Goal: Information Seeking & Learning: Learn about a topic

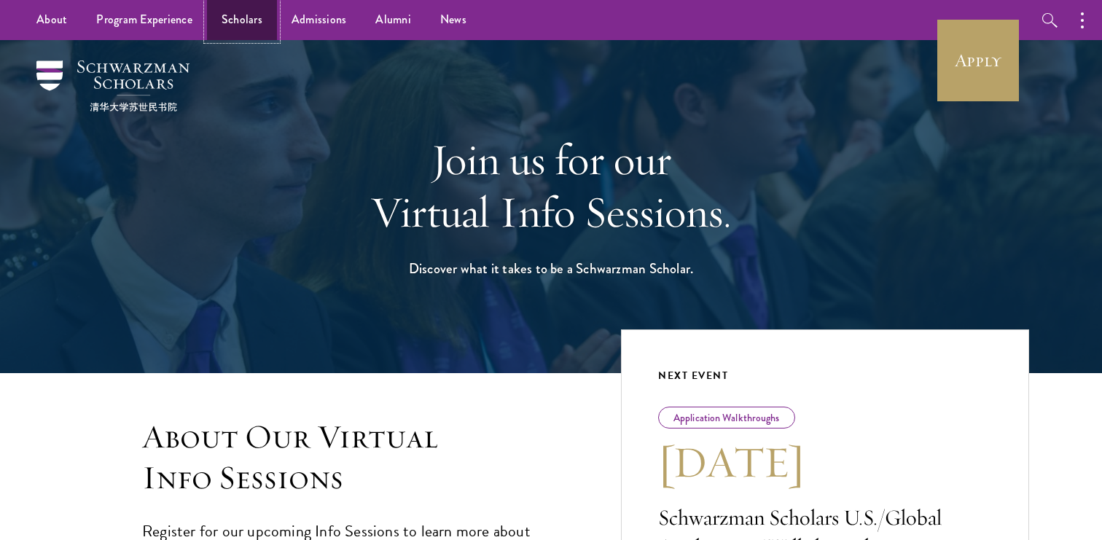
click at [241, 12] on link "Scholars" at bounding box center [242, 20] width 70 height 40
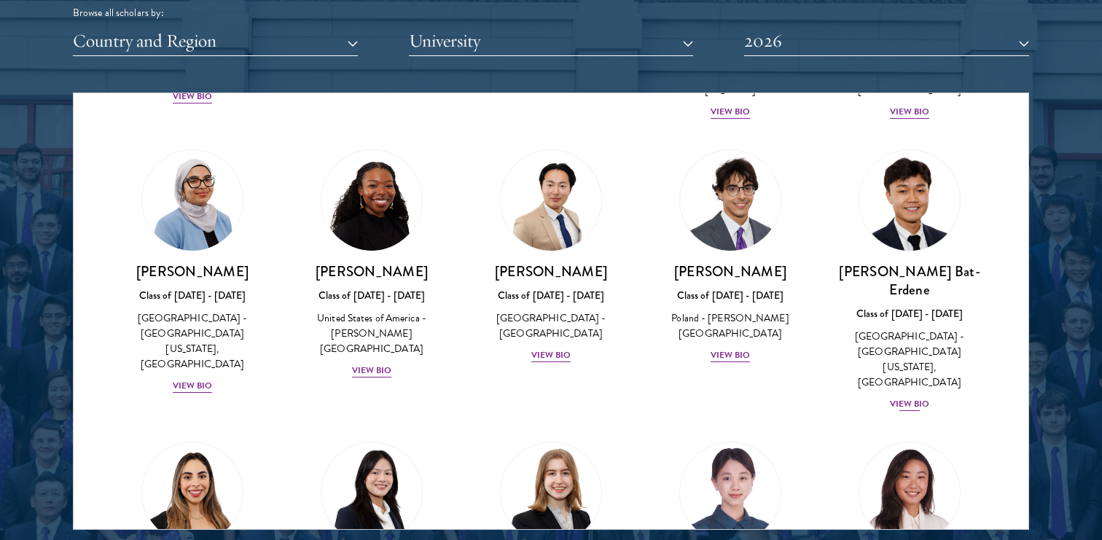
scroll to position [889, 0]
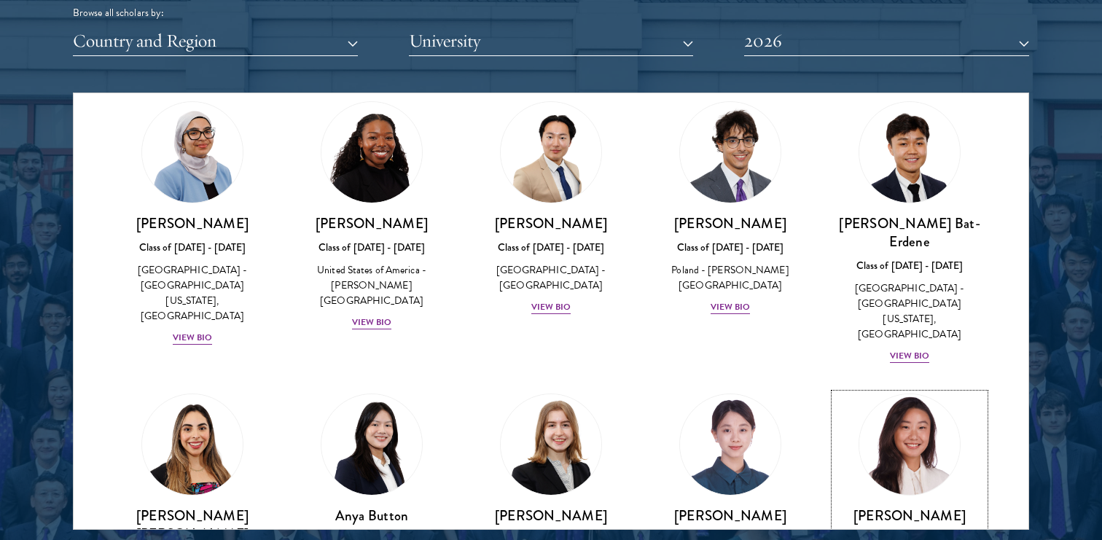
click at [913, 389] on img at bounding box center [910, 444] width 111 height 111
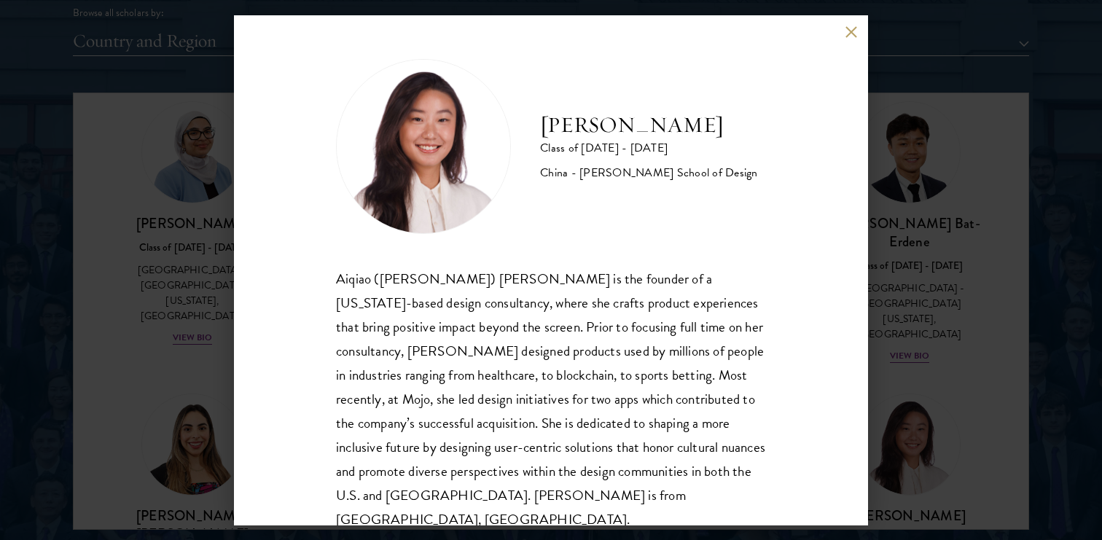
scroll to position [26, 0]
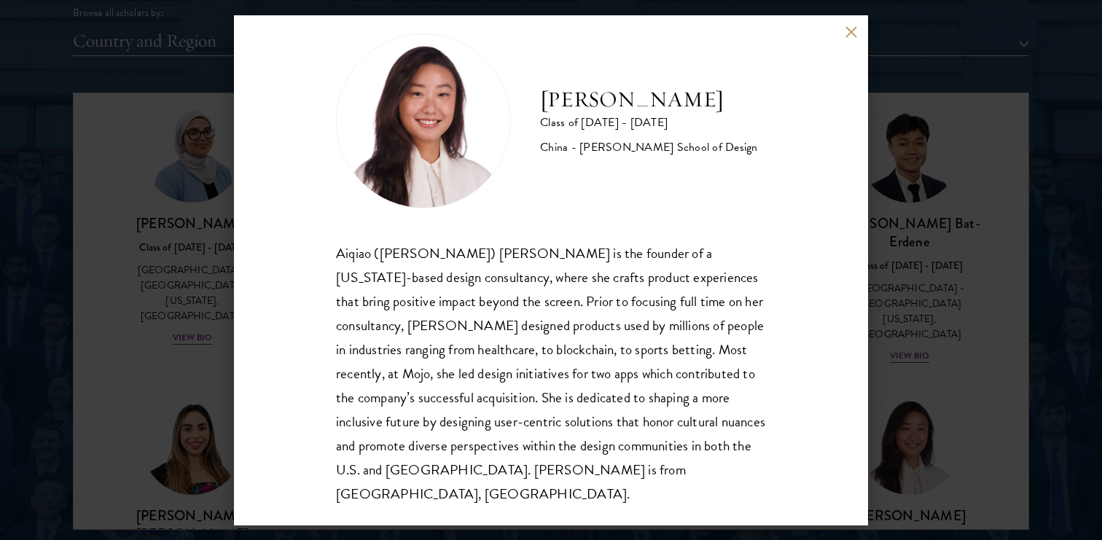
click at [900, 393] on div "[PERSON_NAME] Class of [DATE] - [DATE] China - [PERSON_NAME] School of Design […" at bounding box center [551, 270] width 1102 height 540
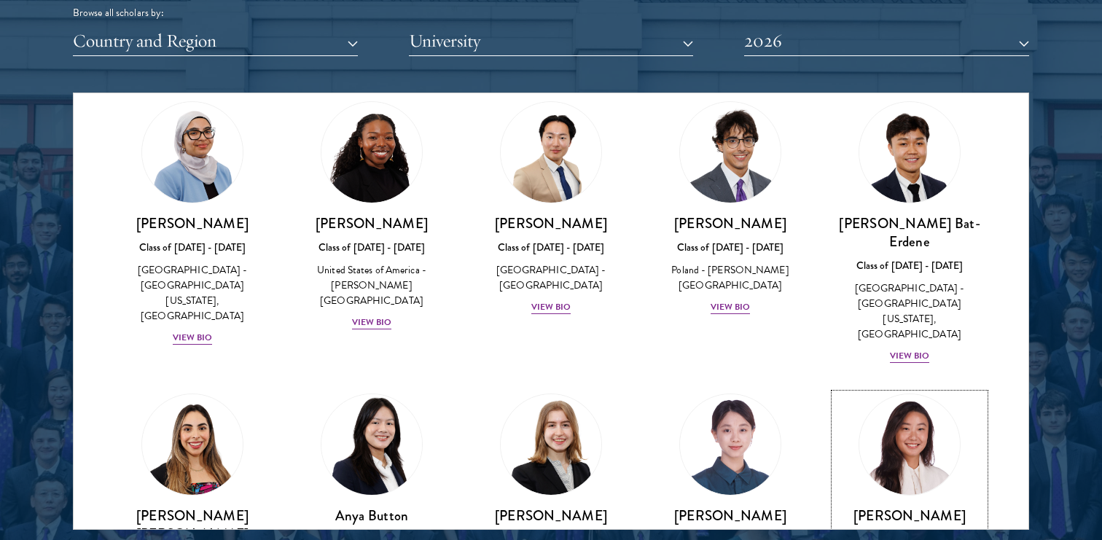
scroll to position [901, 0]
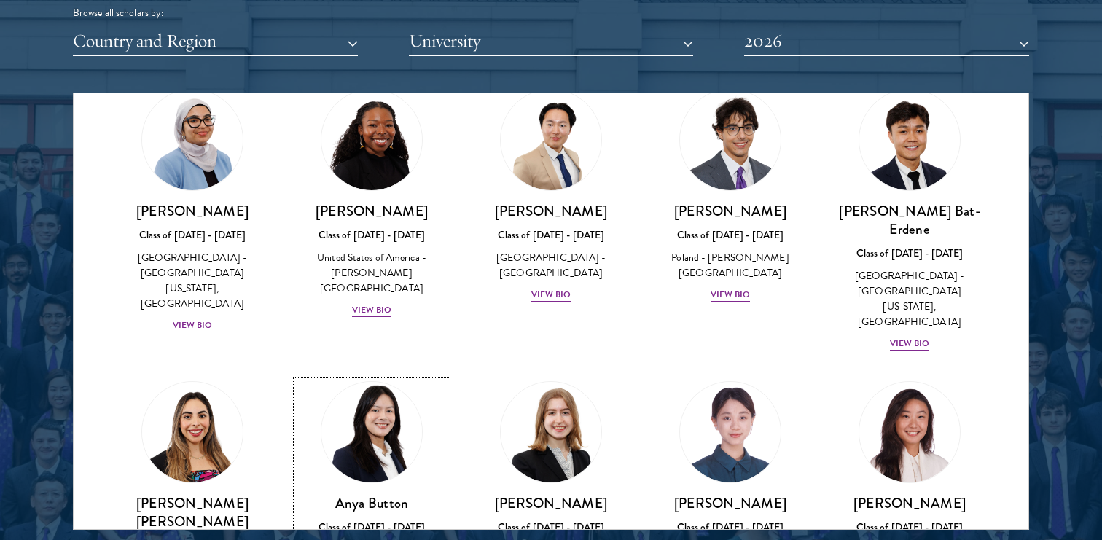
click at [394, 377] on img at bounding box center [371, 432] width 111 height 111
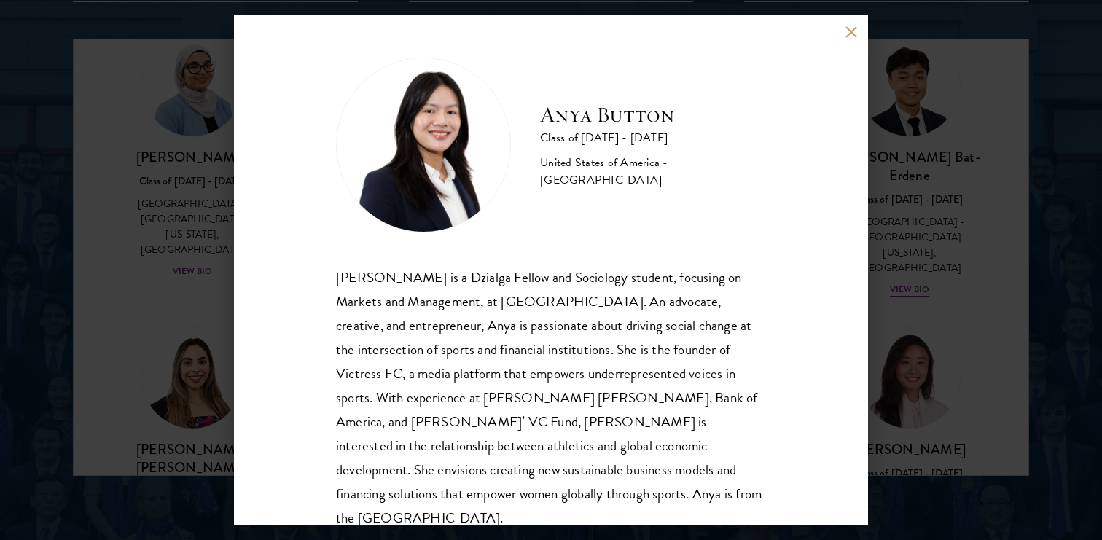
scroll to position [1907, 0]
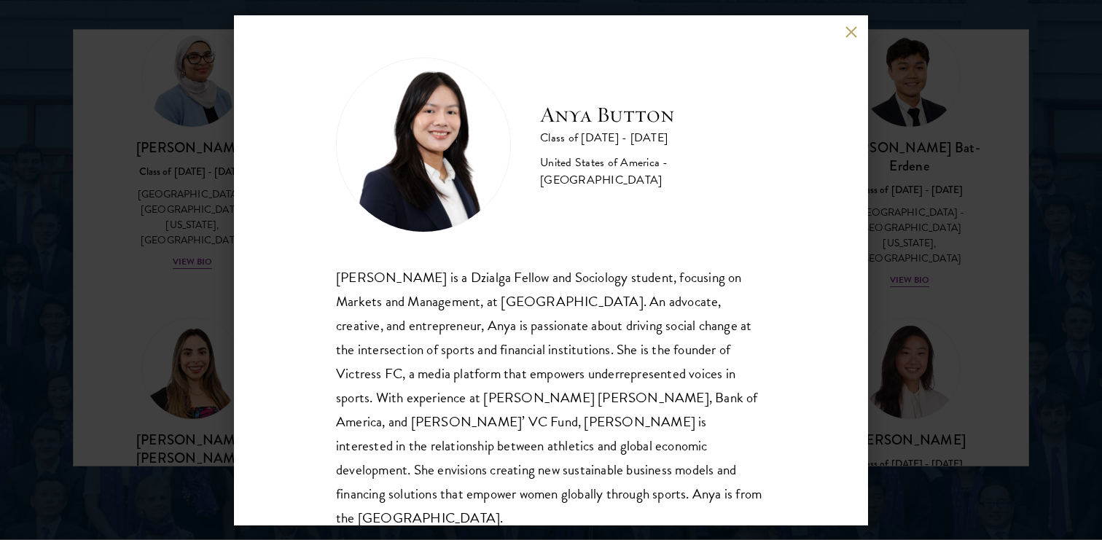
click at [847, 35] on button at bounding box center [851, 32] width 12 height 12
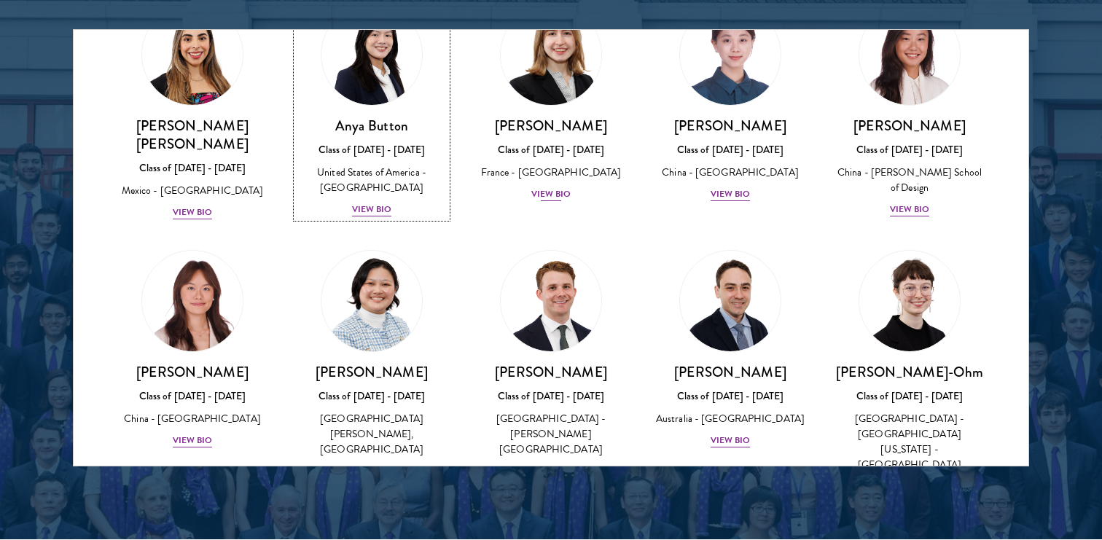
scroll to position [1217, 0]
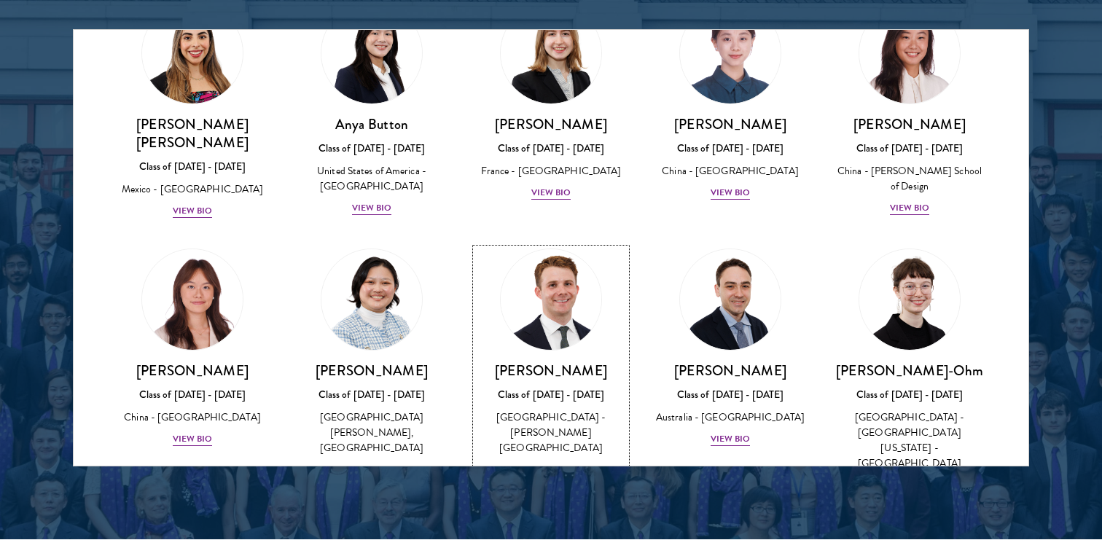
click at [540, 244] on img at bounding box center [551, 299] width 111 height 111
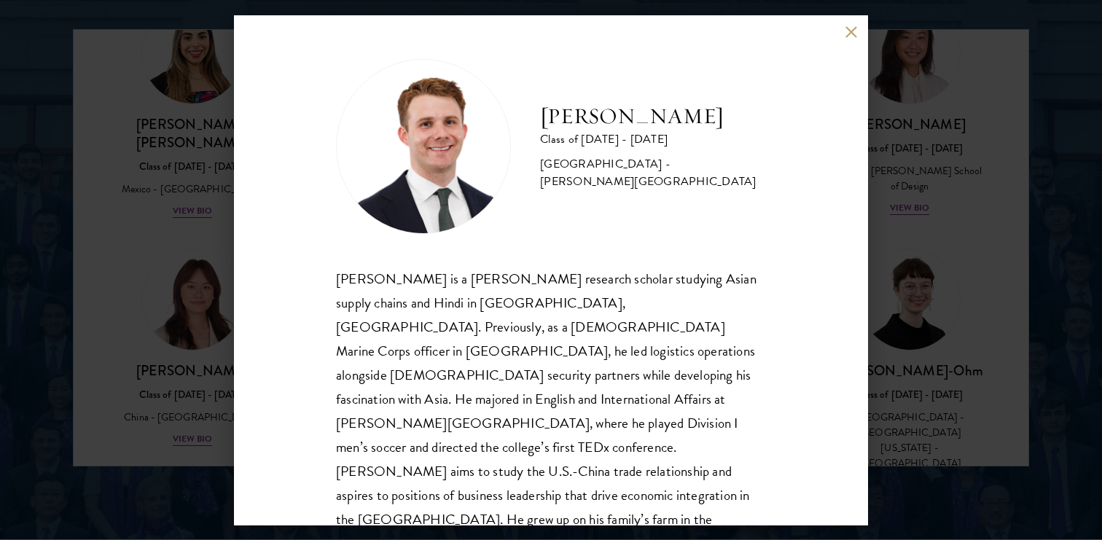
click at [852, 35] on button at bounding box center [851, 32] width 12 height 12
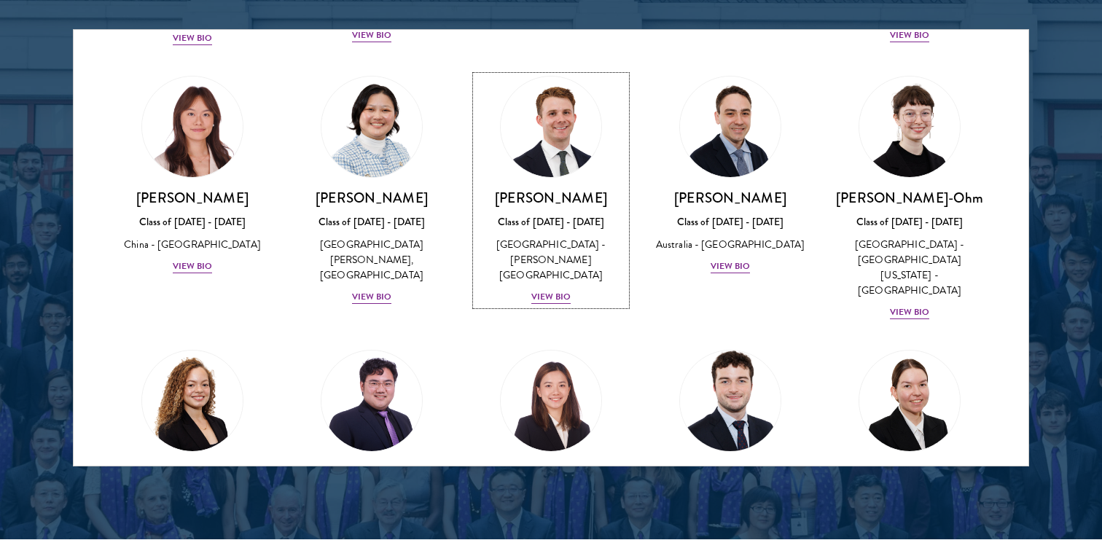
scroll to position [1390, 0]
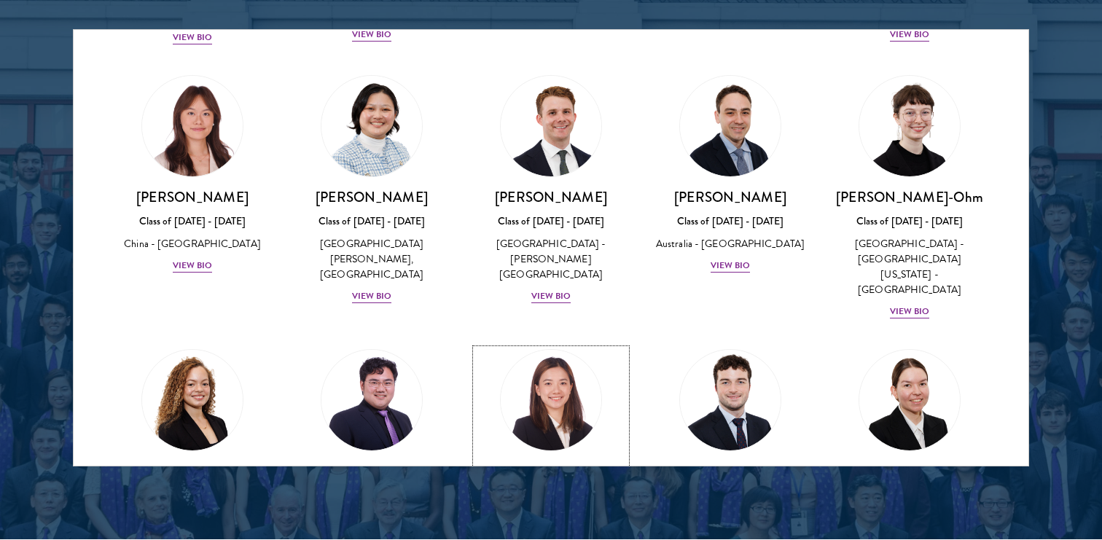
click at [543, 345] on img at bounding box center [551, 400] width 111 height 111
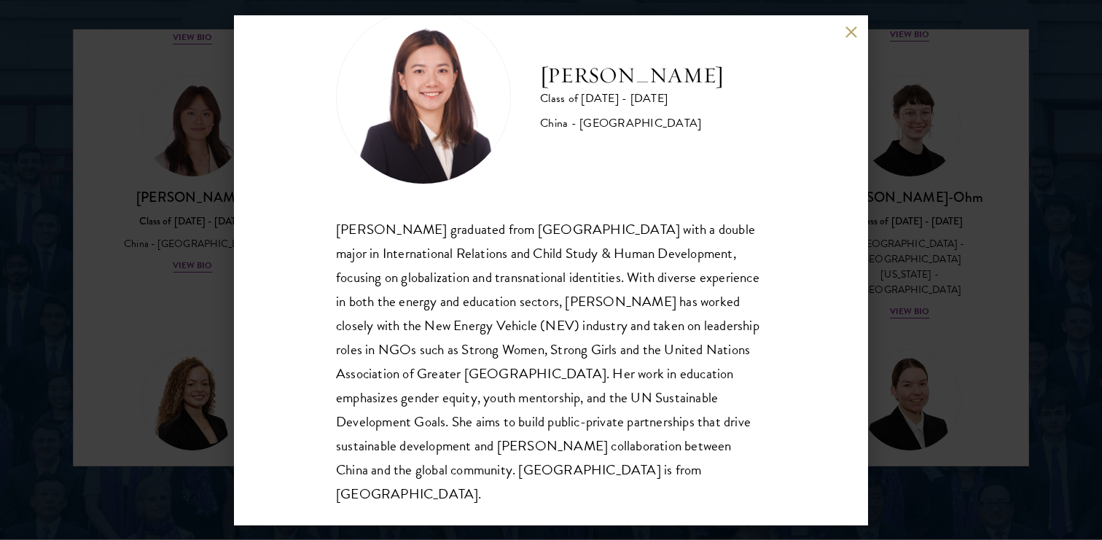
scroll to position [50, 0]
click at [852, 25] on div "[PERSON_NAME] Class of [DATE] - [DATE] [GEOGRAPHIC_DATA] - [GEOGRAPHIC_DATA] [P…" at bounding box center [551, 270] width 634 height 510
click at [846, 31] on button at bounding box center [851, 32] width 12 height 12
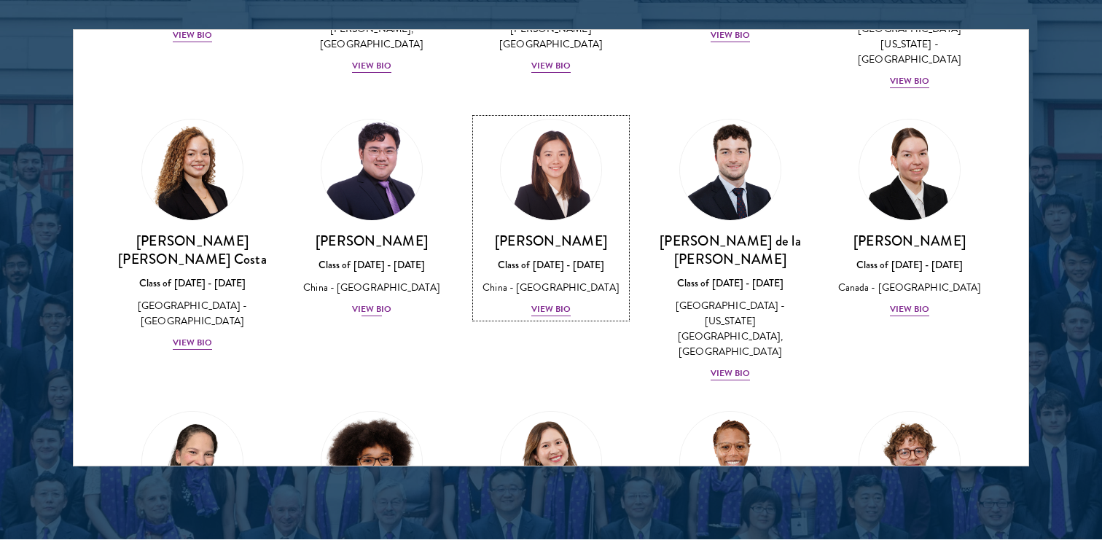
scroll to position [1624, 0]
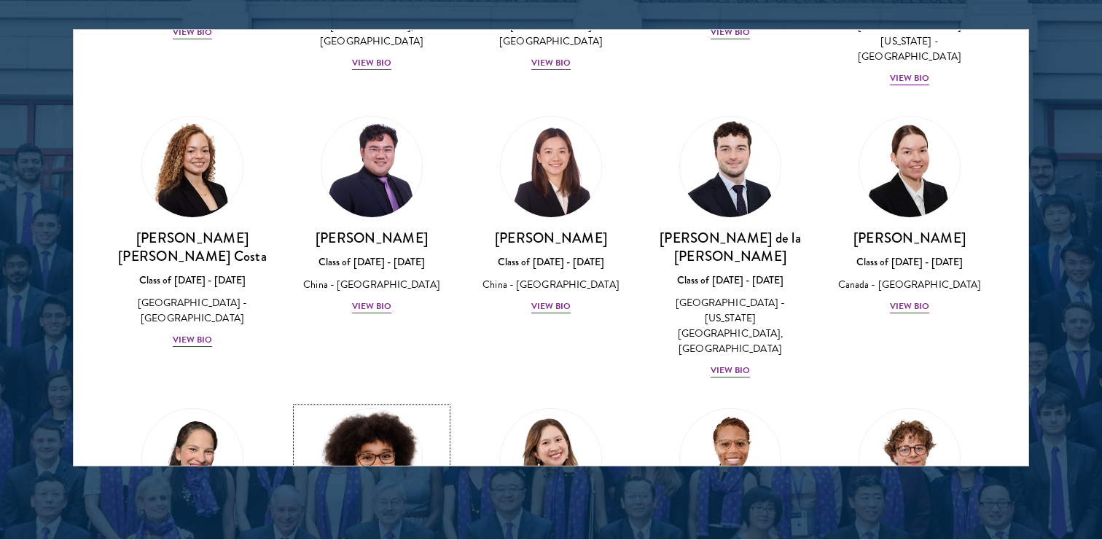
click at [386, 404] on img at bounding box center [371, 459] width 111 height 111
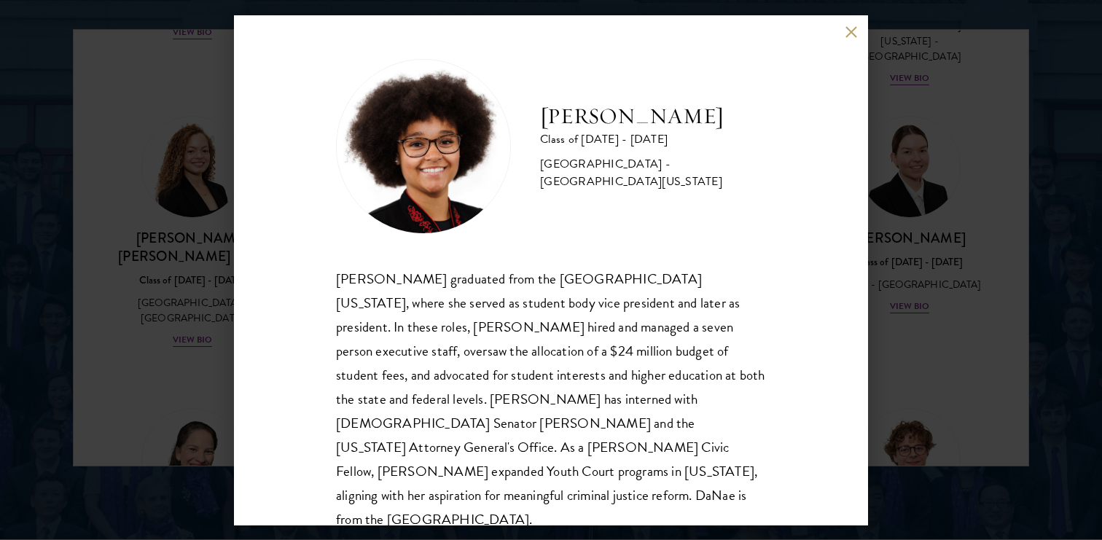
click at [849, 31] on button at bounding box center [851, 32] width 12 height 12
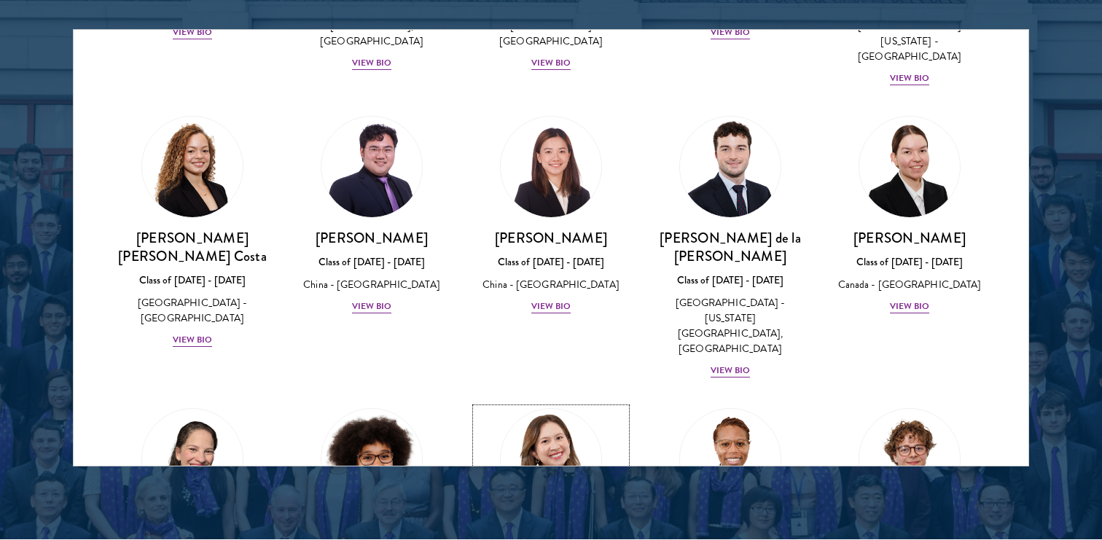
click at [559, 404] on img at bounding box center [551, 459] width 111 height 111
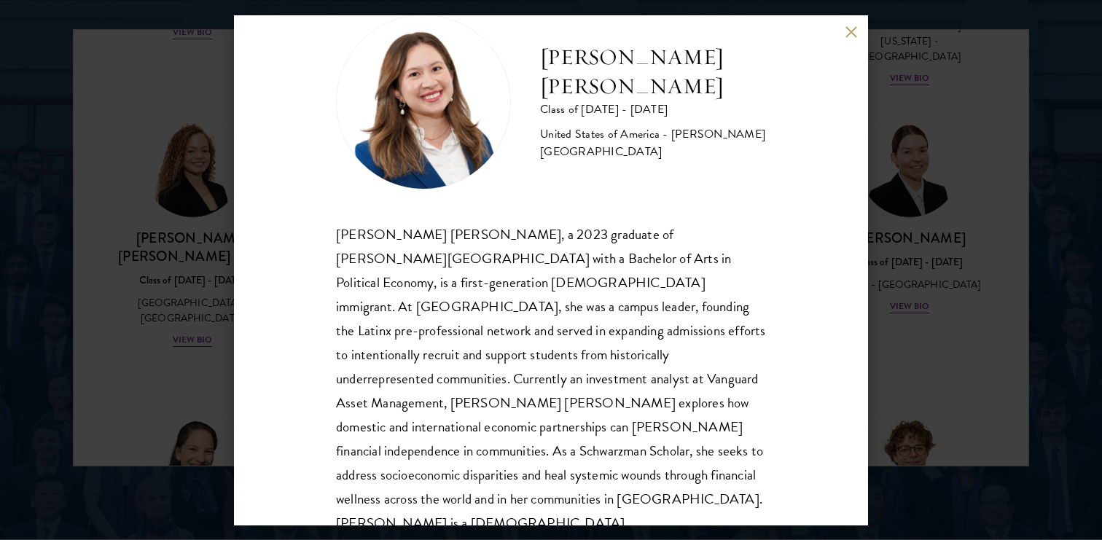
scroll to position [50, 0]
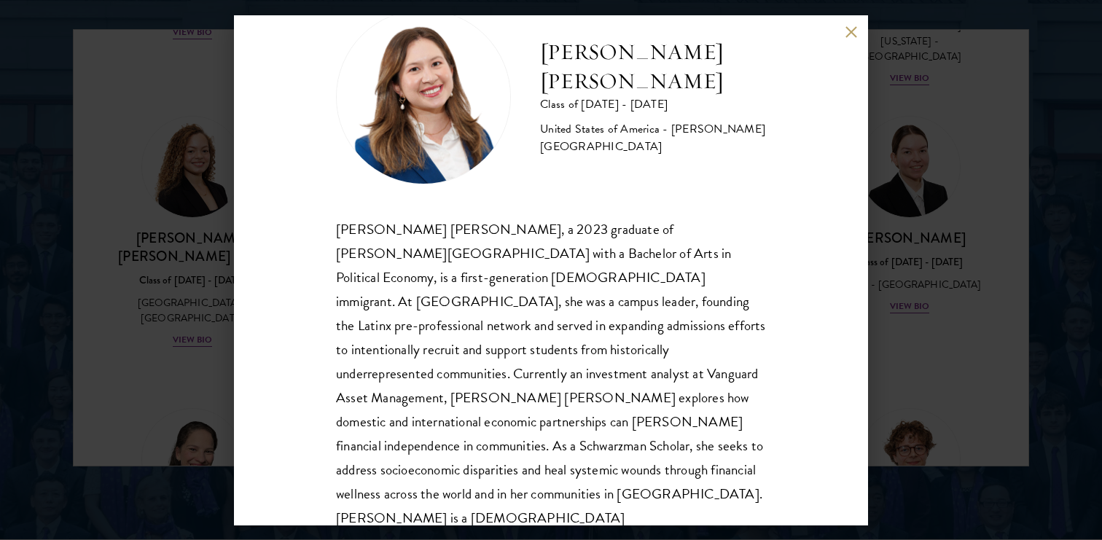
click at [852, 28] on button at bounding box center [851, 32] width 12 height 12
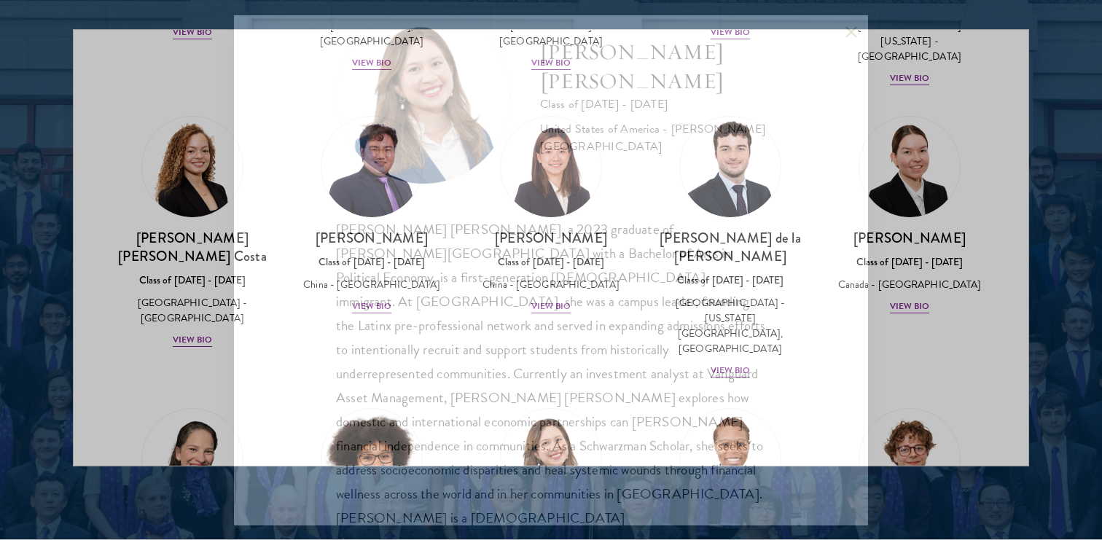
click at [852, 28] on button at bounding box center [851, 32] width 12 height 12
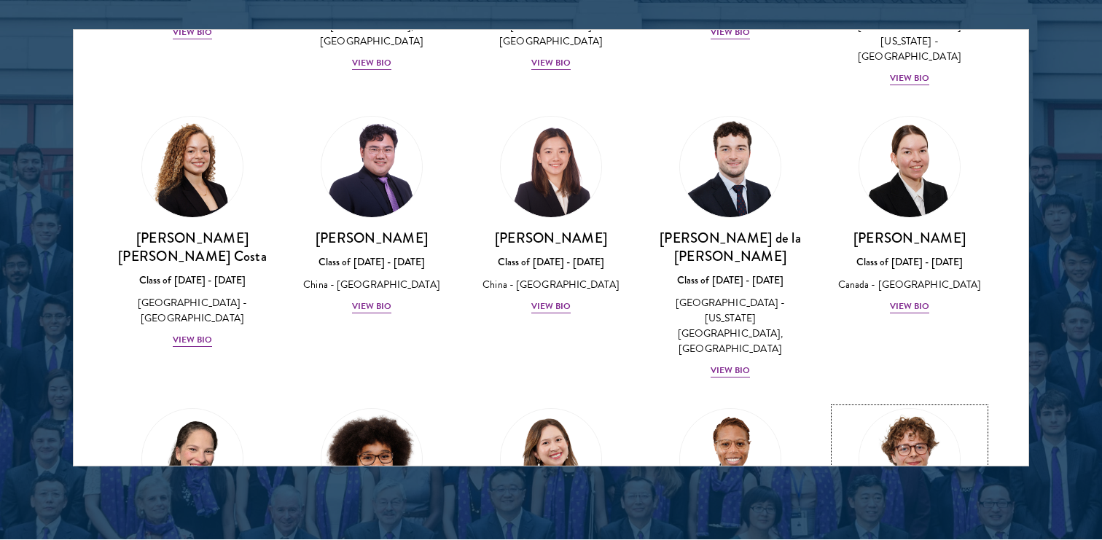
click at [915, 404] on img at bounding box center [910, 459] width 111 height 111
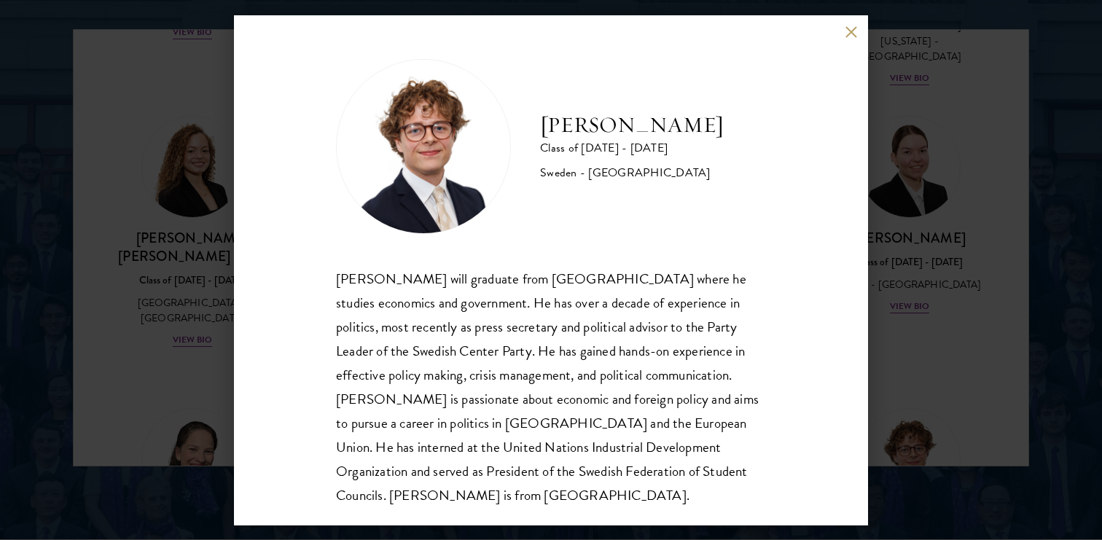
click at [842, 34] on div "[PERSON_NAME] Class of [DATE] - [DATE] [GEOGRAPHIC_DATA] - [GEOGRAPHIC_DATA] [P…" at bounding box center [551, 270] width 634 height 510
click at [849, 25] on div "[PERSON_NAME] Class of [DATE] - [DATE] [GEOGRAPHIC_DATA] - [GEOGRAPHIC_DATA] [P…" at bounding box center [551, 270] width 634 height 510
click at [852, 26] on button at bounding box center [851, 32] width 12 height 12
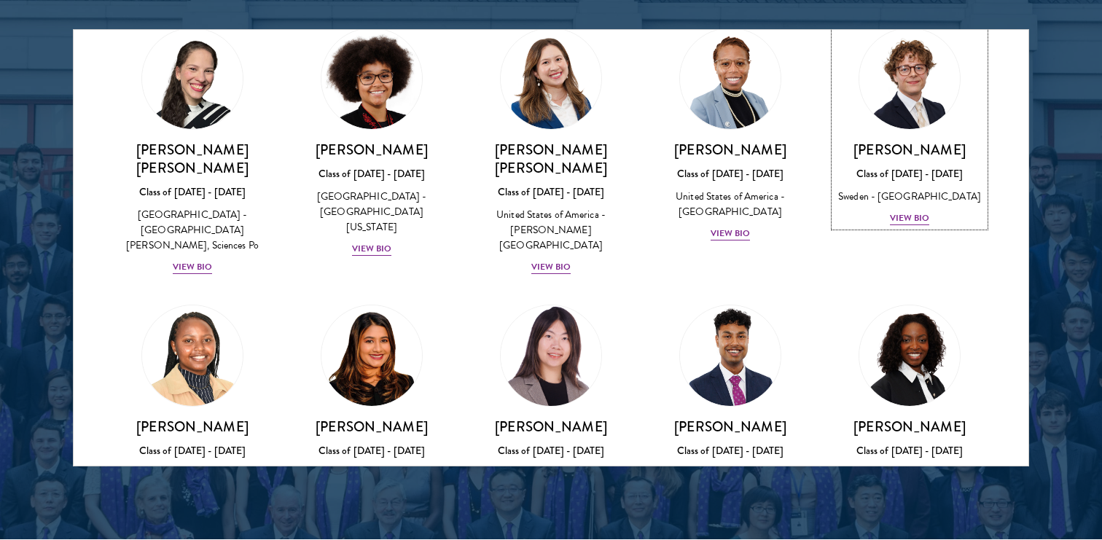
scroll to position [2017, 0]
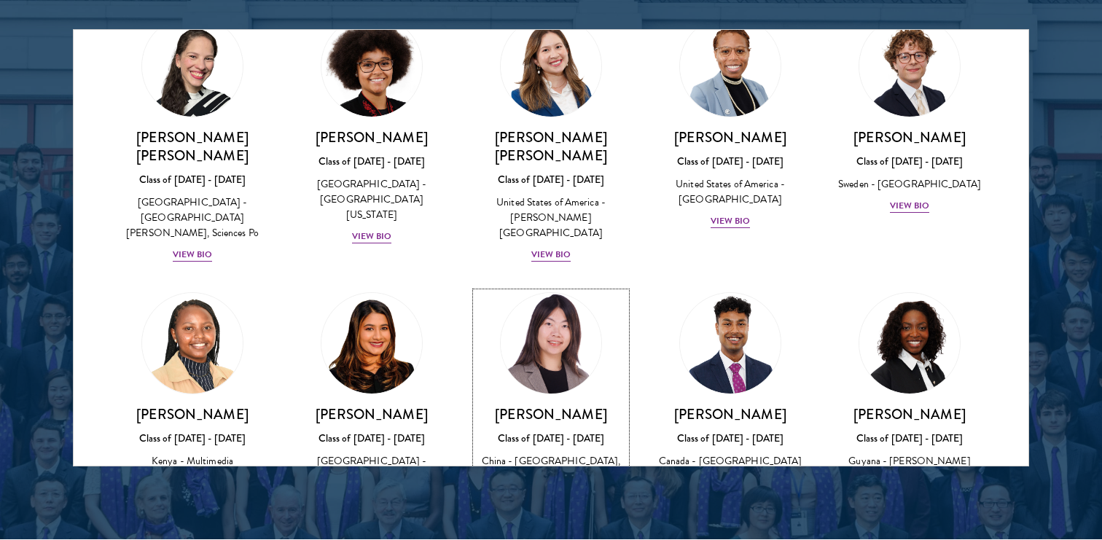
click at [548, 288] on img at bounding box center [551, 343] width 111 height 111
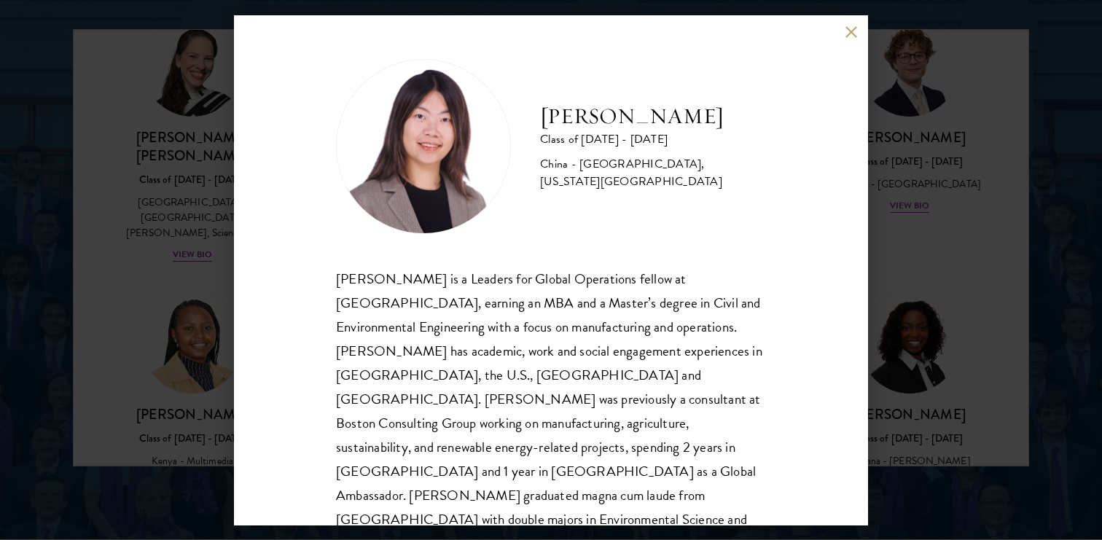
scroll to position [26, 0]
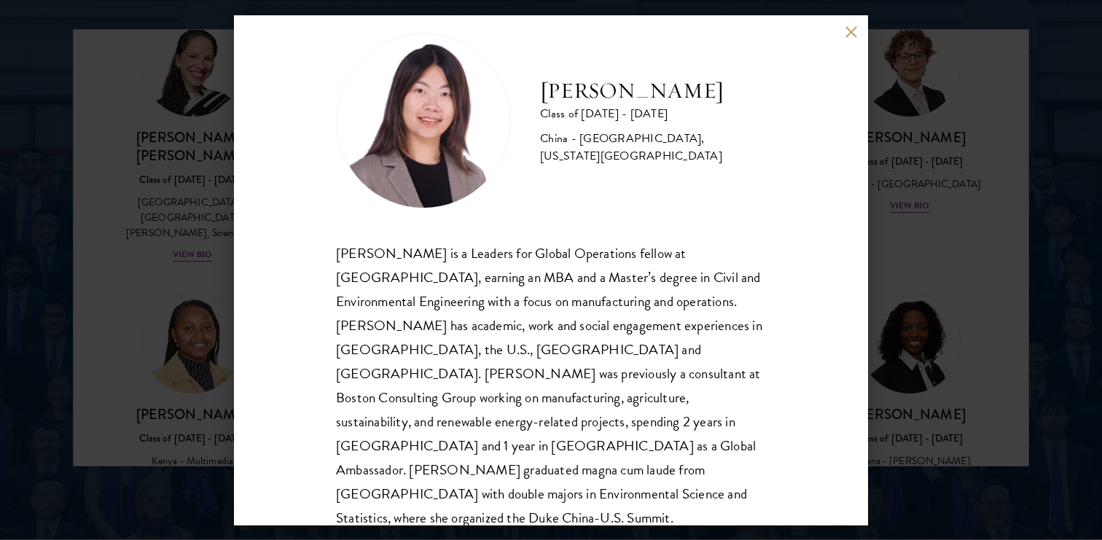
click at [845, 28] on button at bounding box center [851, 32] width 12 height 12
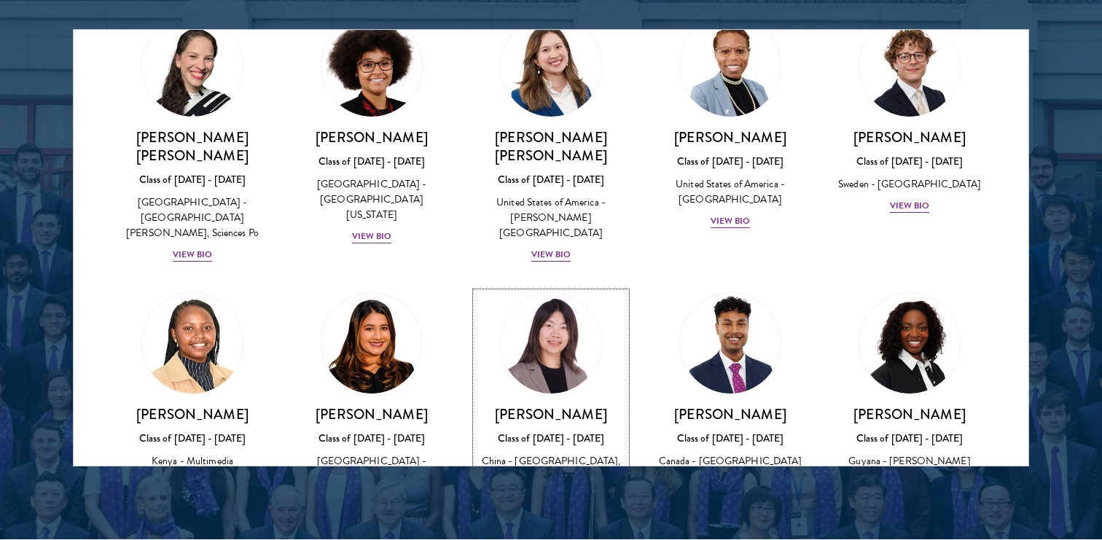
scroll to position [2176, 0]
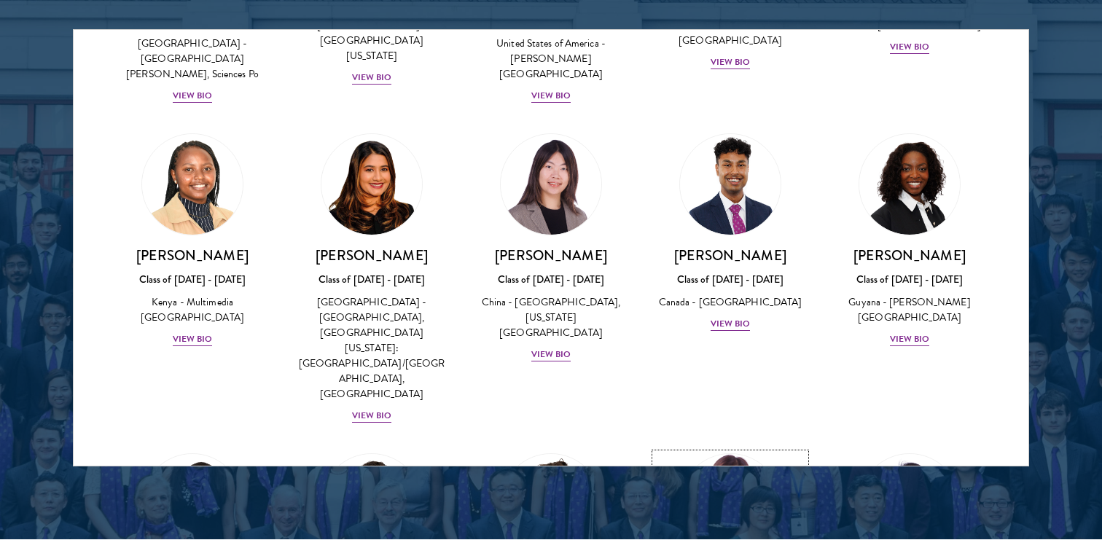
click at [735, 449] on img at bounding box center [730, 504] width 111 height 111
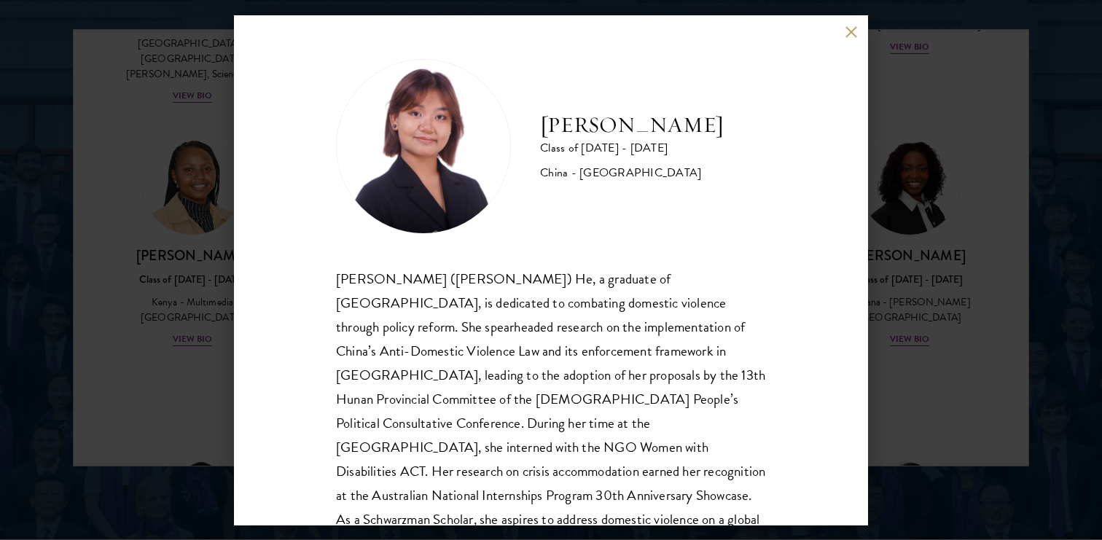
click at [849, 30] on button at bounding box center [851, 32] width 12 height 12
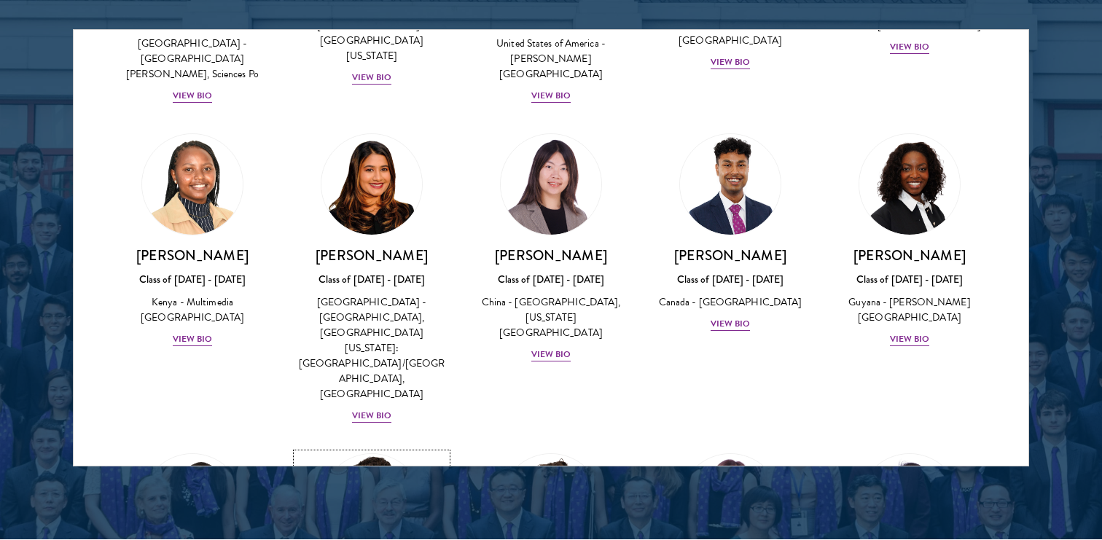
click at [397, 449] on img at bounding box center [371, 504] width 111 height 111
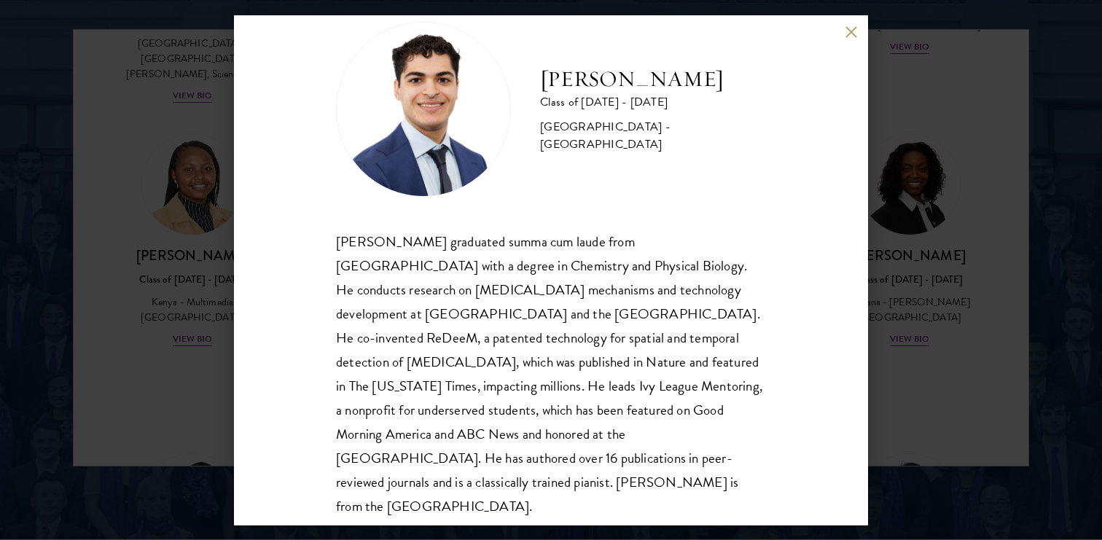
scroll to position [50, 0]
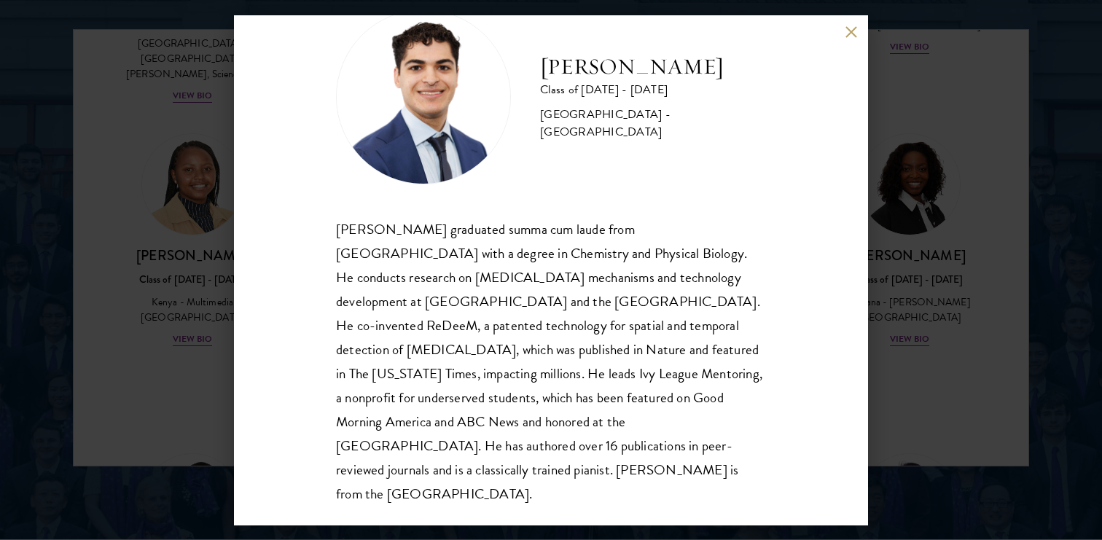
click at [853, 28] on button at bounding box center [851, 32] width 12 height 12
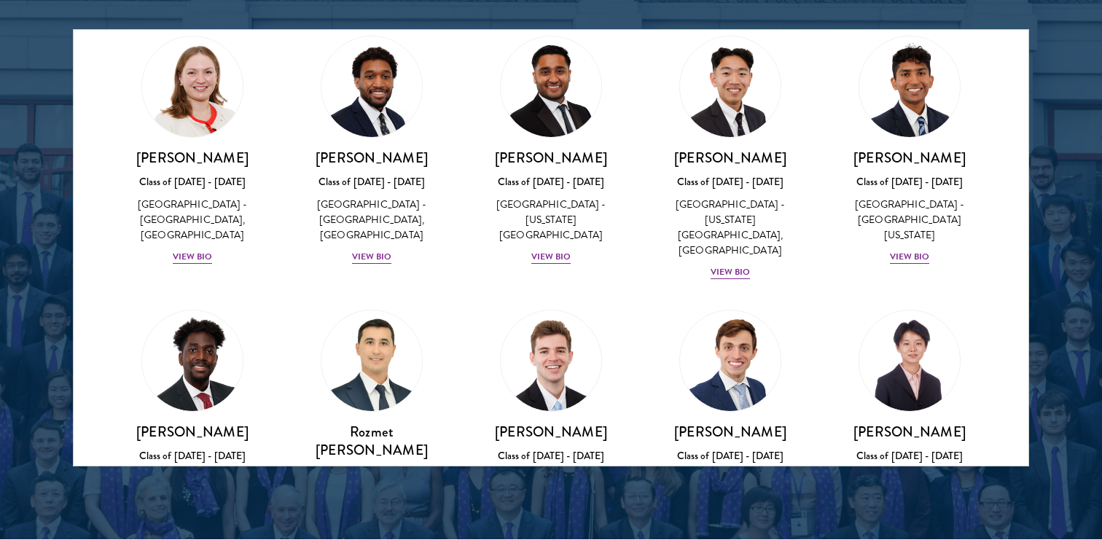
scroll to position [6367, 0]
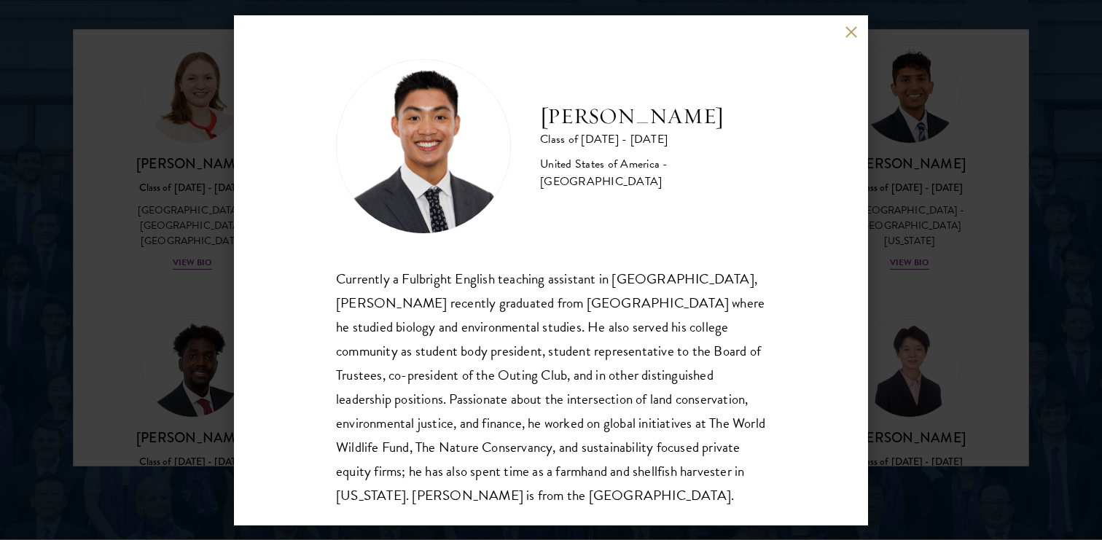
click at [853, 31] on button at bounding box center [851, 32] width 12 height 12
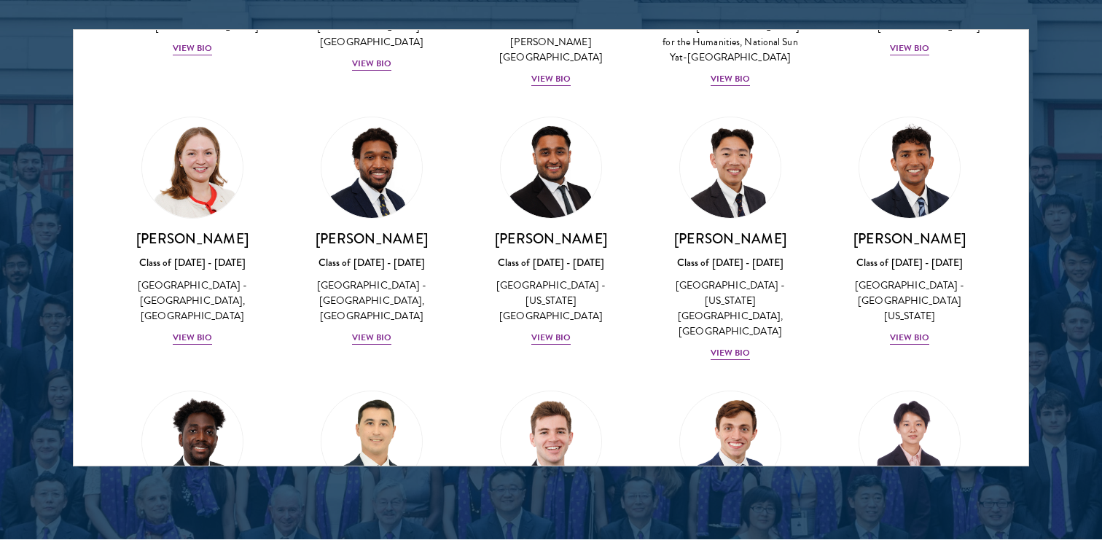
scroll to position [6283, 0]
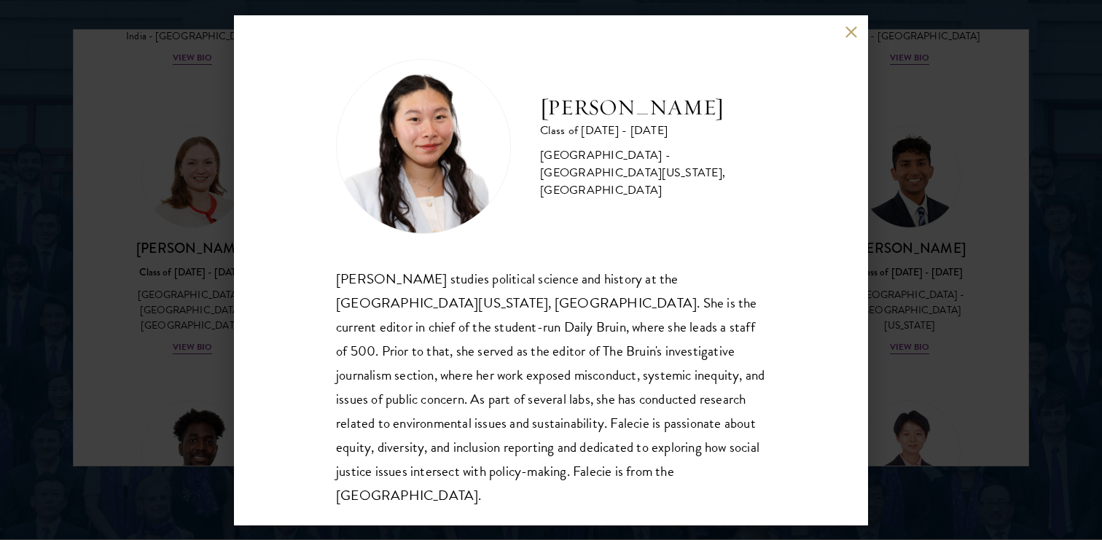
click at [850, 34] on button at bounding box center [851, 32] width 12 height 12
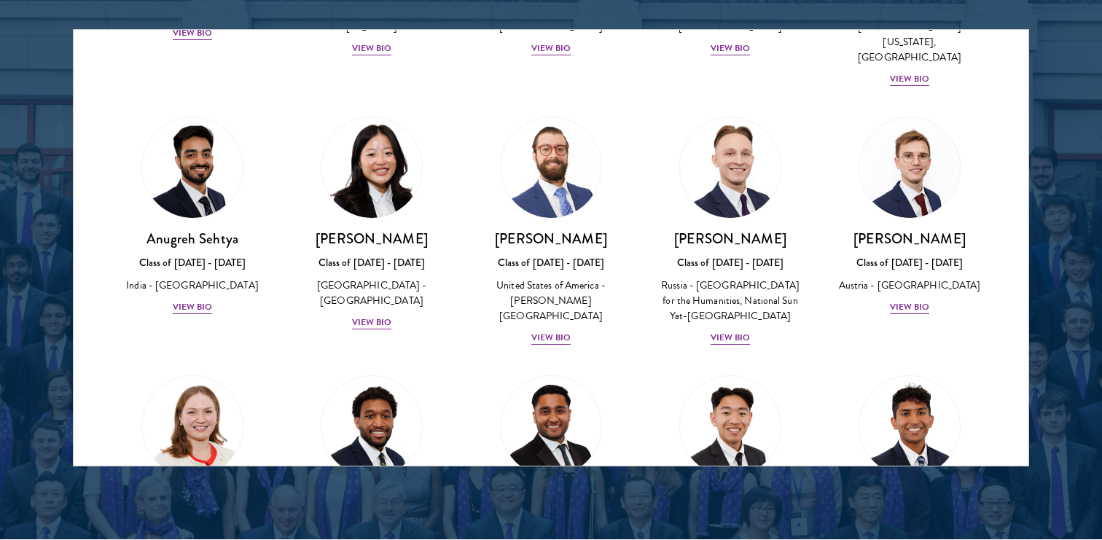
scroll to position [6033, 0]
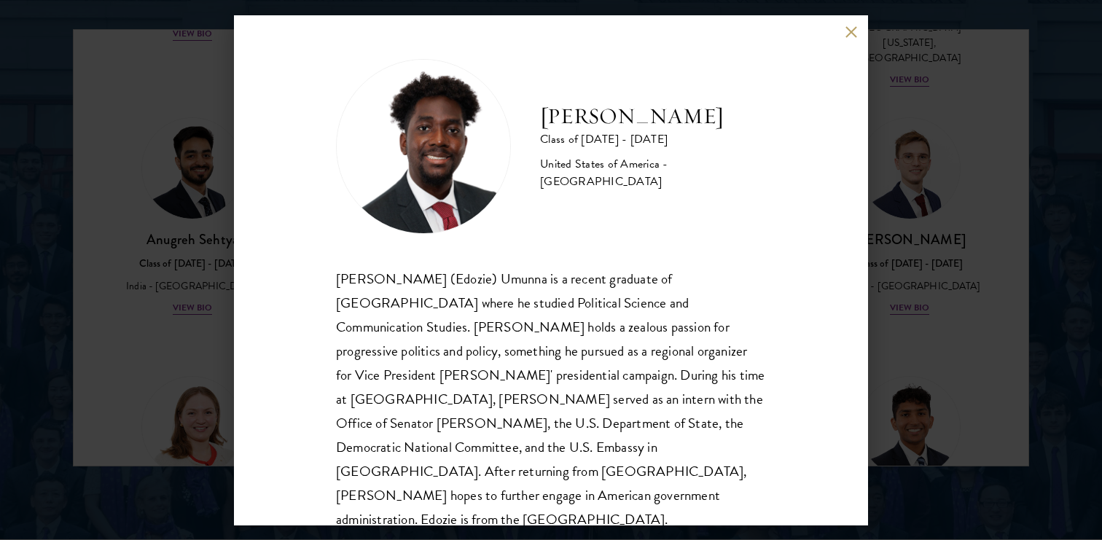
click at [905, 308] on div "[PERSON_NAME] Class of [DATE] - [DATE] [GEOGRAPHIC_DATA] - [GEOGRAPHIC_DATA] [P…" at bounding box center [551, 270] width 1102 height 540
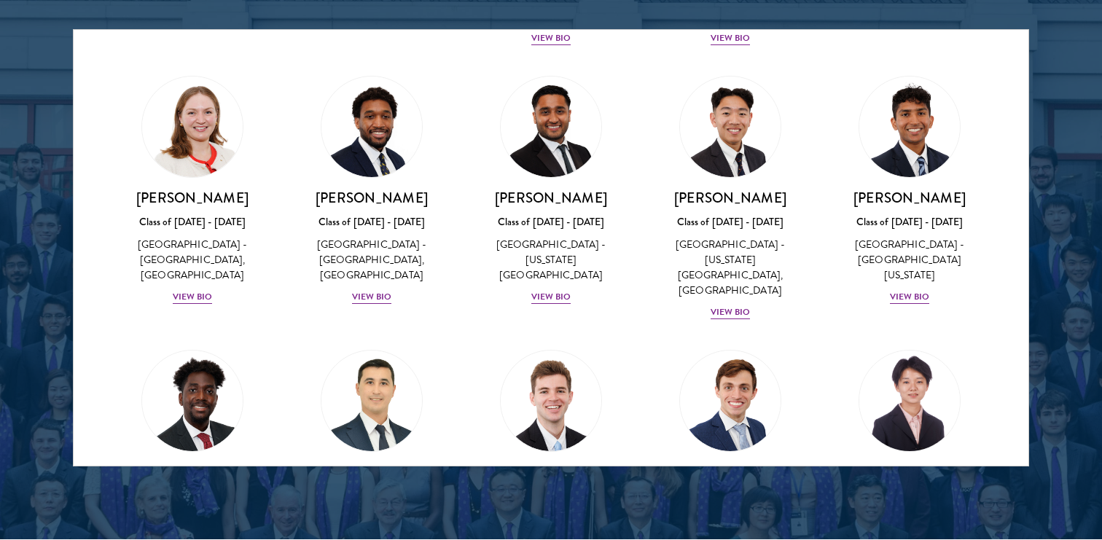
scroll to position [6328, 0]
